Goal: Information Seeking & Learning: Learn about a topic

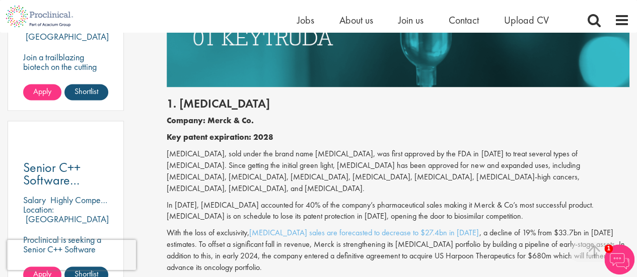
scroll to position [705, 0]
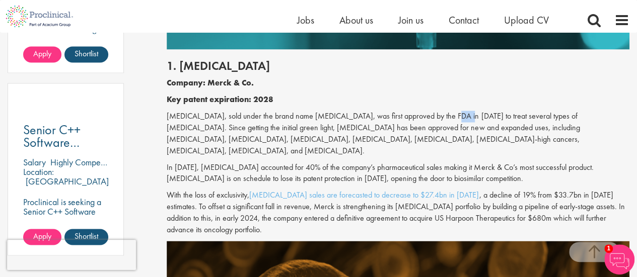
drag, startPoint x: 457, startPoint y: 117, endPoint x: 441, endPoint y: 118, distance: 16.6
click at [441, 118] on p "[MEDICAL_DATA], sold under the brand name [MEDICAL_DATA], was first approved by…" at bounding box center [398, 134] width 463 height 46
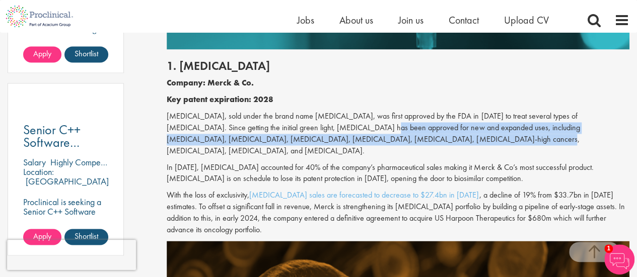
drag, startPoint x: 309, startPoint y: 126, endPoint x: 379, endPoint y: 134, distance: 70.9
click at [379, 134] on p "[MEDICAL_DATA], sold under the brand name [MEDICAL_DATA], was first approved by…" at bounding box center [398, 134] width 463 height 46
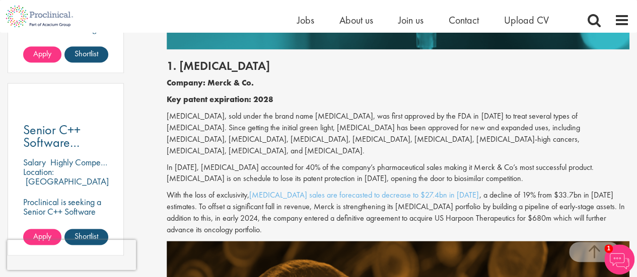
click at [360, 93] on div "1. [MEDICAL_DATA] Company: Merck & Co. Key patent expiration: 2028 [MEDICAL_DAT…" at bounding box center [398, 145] width 478 height 192
drag, startPoint x: 417, startPoint y: 129, endPoint x: 432, endPoint y: 148, distance: 24.1
click at [432, 148] on p "[MEDICAL_DATA], sold under the brand name [MEDICAL_DATA], was first approved by…" at bounding box center [398, 134] width 463 height 46
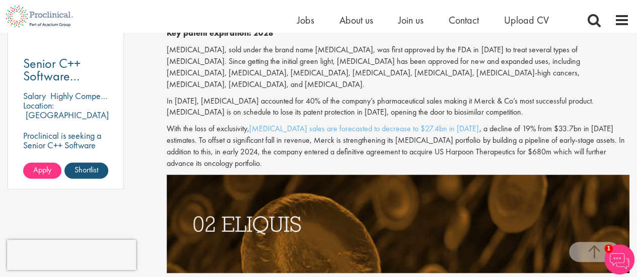
scroll to position [805, 0]
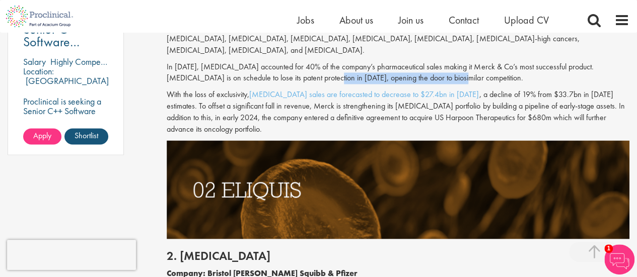
drag, startPoint x: 439, startPoint y: 80, endPoint x: 311, endPoint y: 77, distance: 128.9
click at [311, 77] on p "In [DATE], [MEDICAL_DATA] accounted for 40% of the company’s pharmaceutical sal…" at bounding box center [398, 72] width 463 height 23
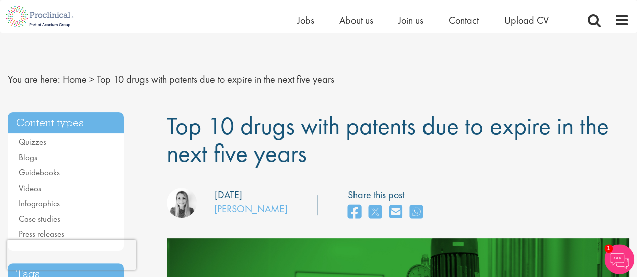
scroll to position [0, 0]
